Goal: Find contact information: Find contact information

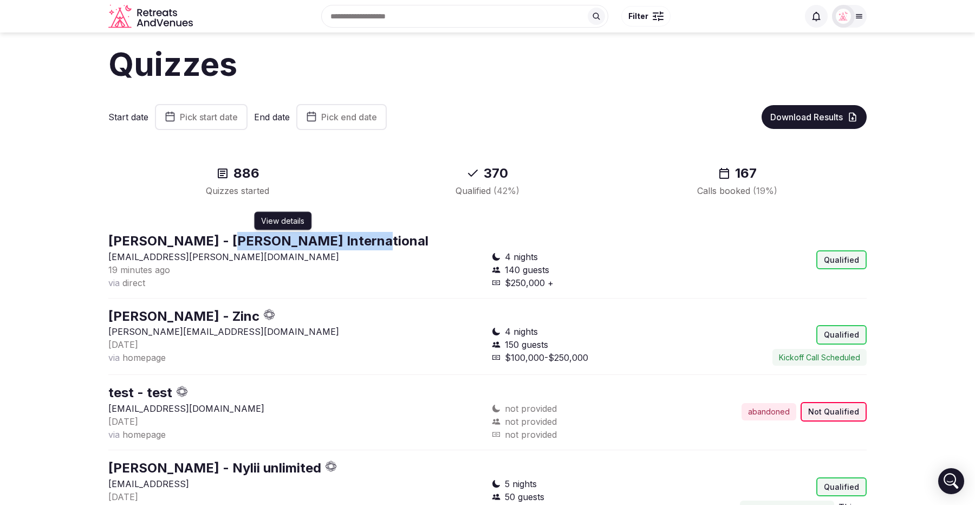
drag, startPoint x: 322, startPoint y: 238, endPoint x: 176, endPoint y: 236, distance: 145.8
click at [176, 236] on div "Anja Titz - Harman International View details View details" at bounding box center [487, 241] width 759 height 18
copy link "Harman International"
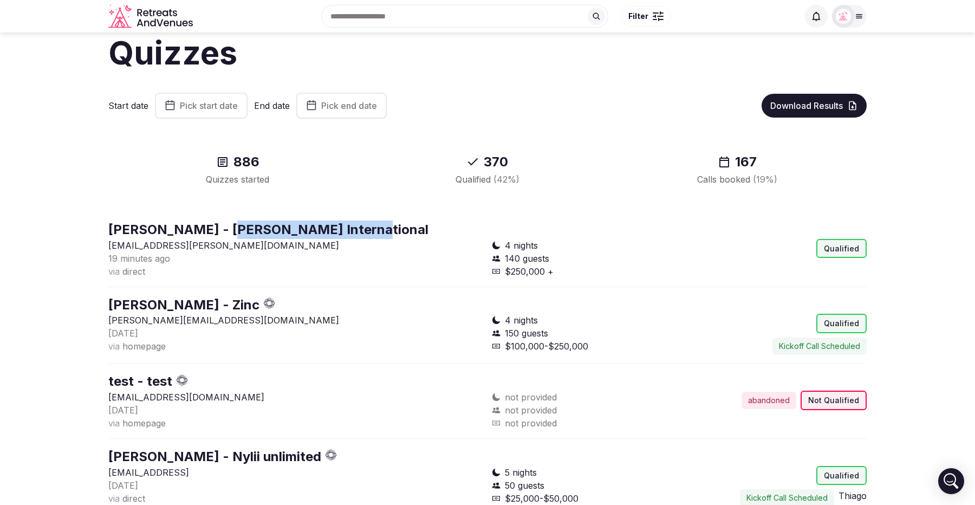
scroll to position [14, 0]
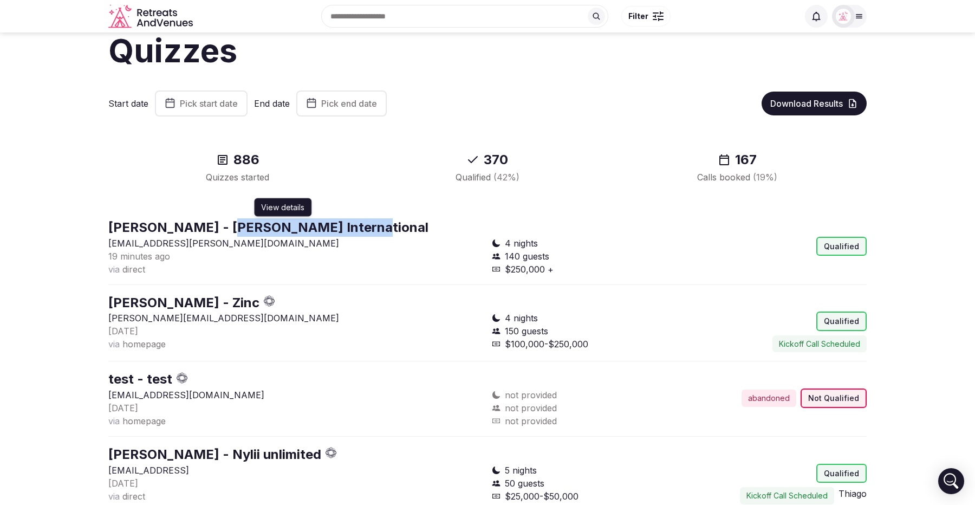
click at [172, 229] on link "Anja Titz - Harman International" at bounding box center [268, 227] width 320 height 16
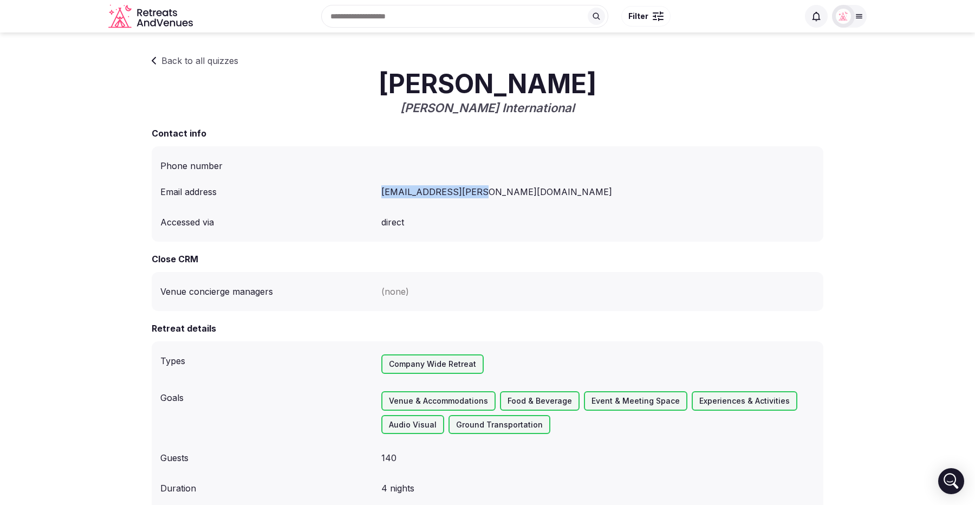
drag, startPoint x: 504, startPoint y: 197, endPoint x: 378, endPoint y: 196, distance: 125.7
click at [378, 196] on div "Email address ANJA.TITZ@HARMAN.COM" at bounding box center [487, 192] width 655 height 22
copy div "ANJA.TITZ@HARMAN.COM"
click at [503, 197] on div "ANJA.TITZ@HARMAN.COM" at bounding box center [599, 192] width 434 height 22
drag, startPoint x: 495, startPoint y: 196, endPoint x: 436, endPoint y: 193, distance: 59.1
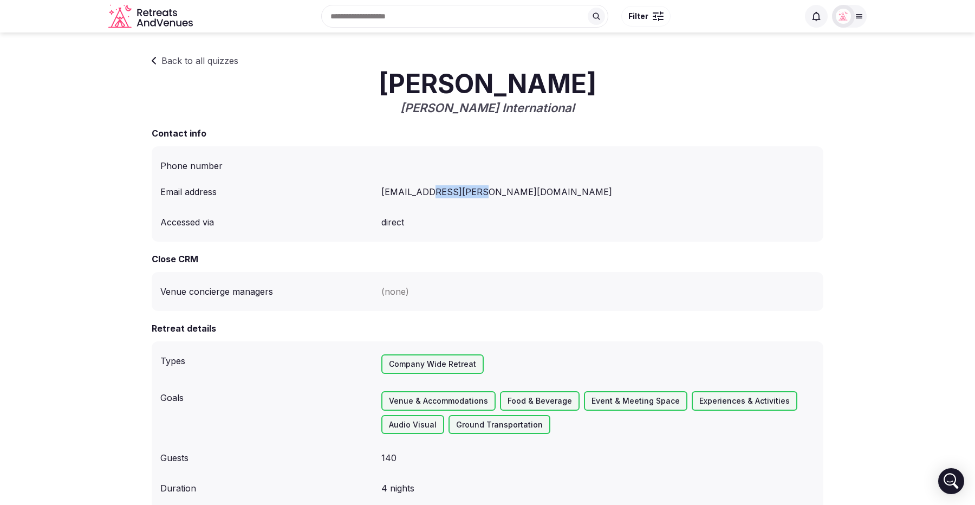
click at [436, 193] on div "ANJA.TITZ@HARMAN.COM" at bounding box center [599, 192] width 434 height 22
copy div "HARMAN.COM"
click at [176, 64] on link "Back to all quizzes" at bounding box center [195, 60] width 87 height 13
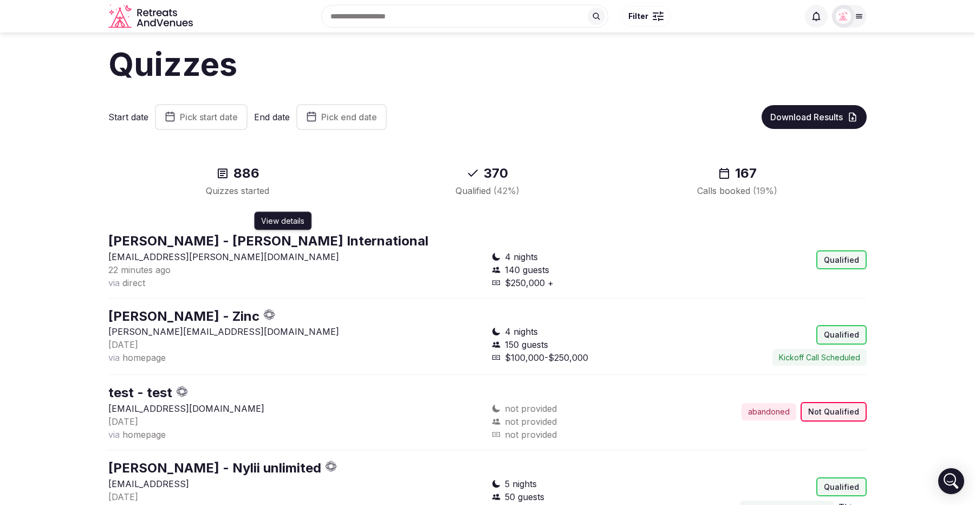
click at [182, 239] on link "Anja Titz - Harman International" at bounding box center [268, 241] width 320 height 16
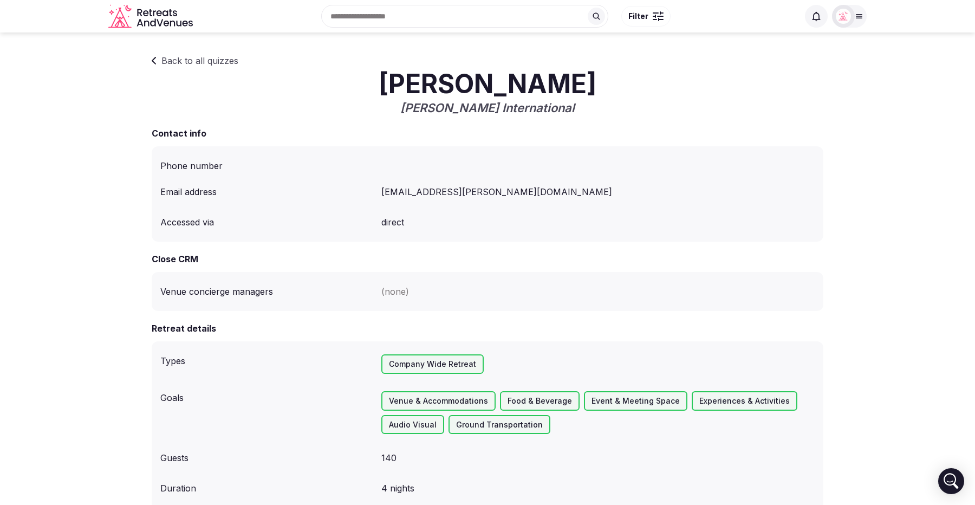
click at [159, 62] on link "Back to all quizzes" at bounding box center [195, 60] width 87 height 13
